Goal: Task Accomplishment & Management: Manage account settings

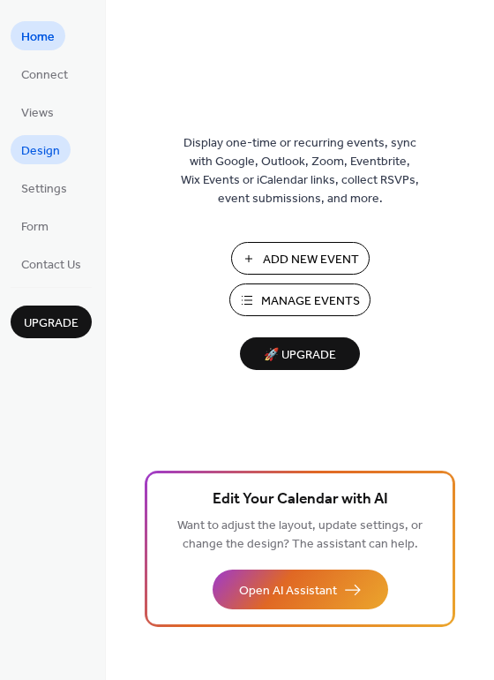
click at [31, 147] on span "Design" at bounding box center [40, 151] width 39 height 19
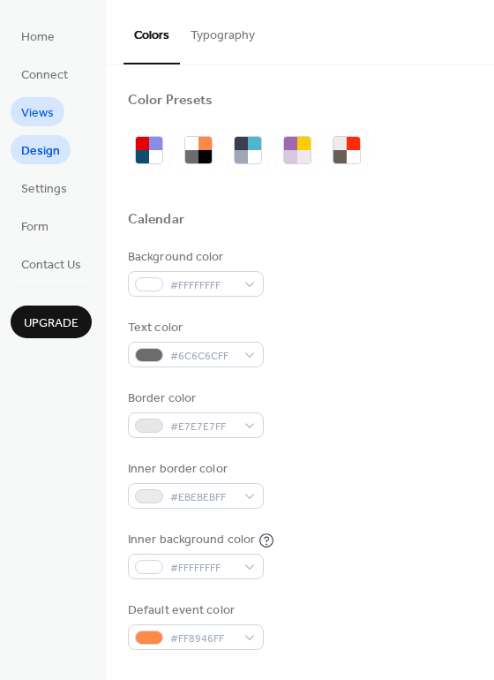
click at [42, 121] on span "Views" at bounding box center [37, 113] width 33 height 19
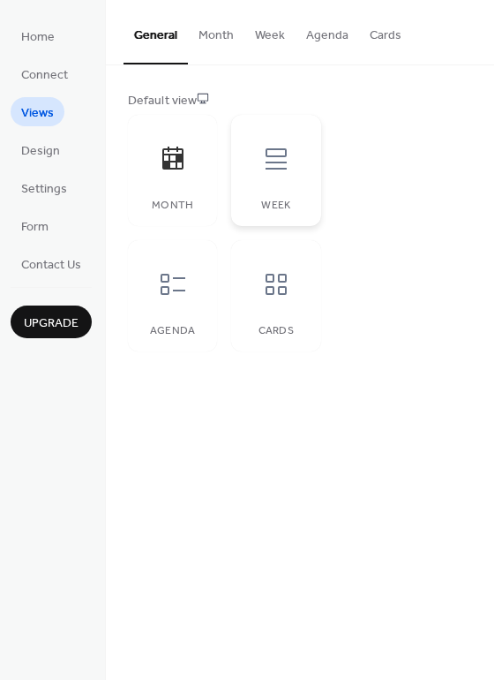
click at [280, 163] on icon at bounding box center [276, 159] width 28 height 28
